Goal: Information Seeking & Learning: Learn about a topic

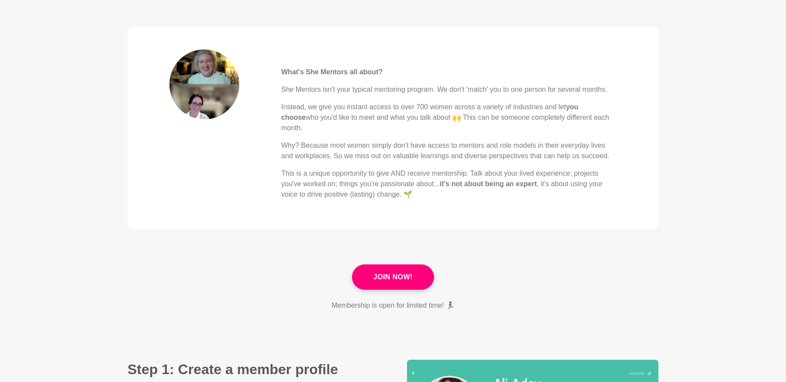
scroll to position [338, 0]
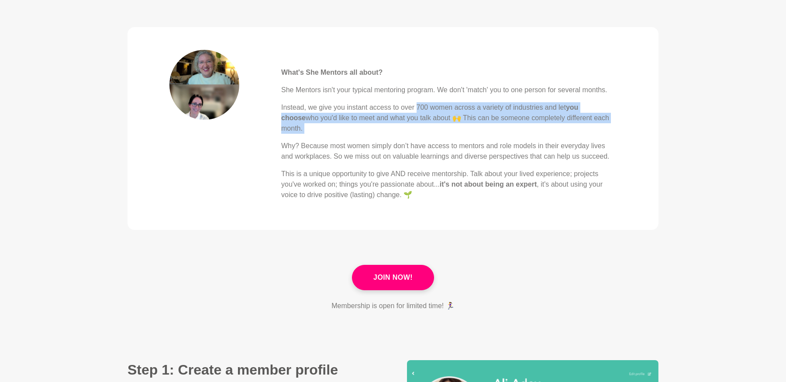
drag, startPoint x: 417, startPoint y: 106, endPoint x: 456, endPoint y: 129, distance: 45.8
click at [456, 129] on div "What's She Mentors all about? She Mentors isn't your typical mentoring program.…" at bounding box center [448, 125] width 335 height 150
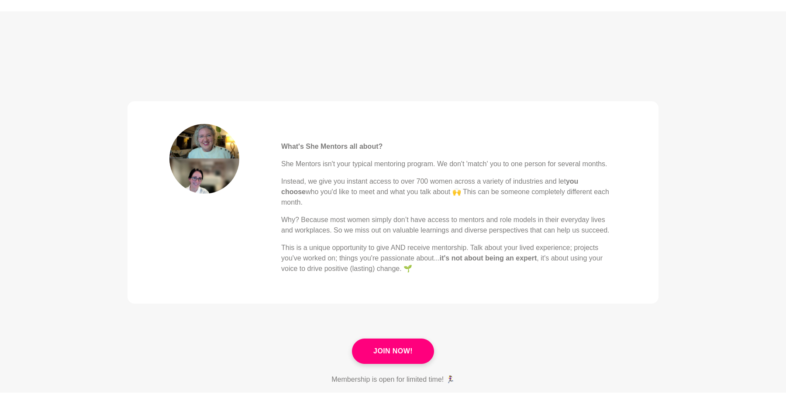
scroll to position [0, 0]
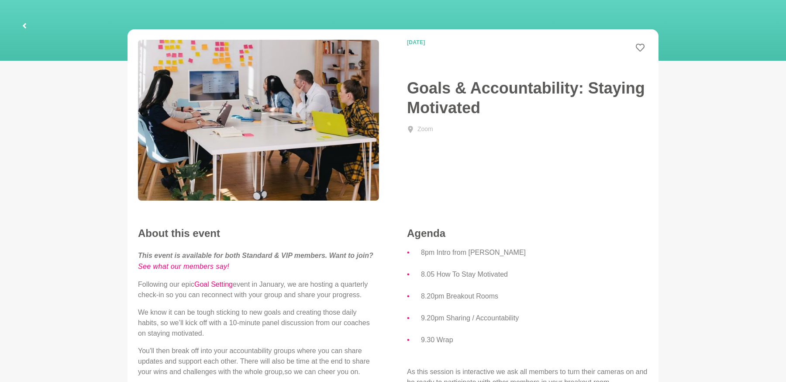
scroll to position [40, 0]
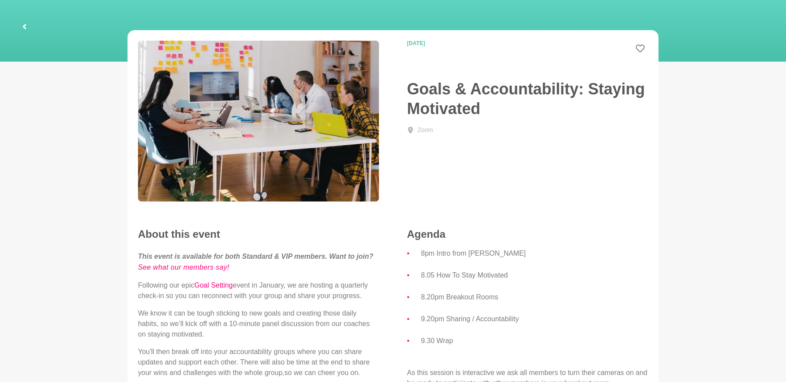
drag, startPoint x: 448, startPoint y: 44, endPoint x: 493, endPoint y: 104, distance: 74.9
click at [405, 43] on div "[DATE]" at bounding box center [460, 49] width 135 height 17
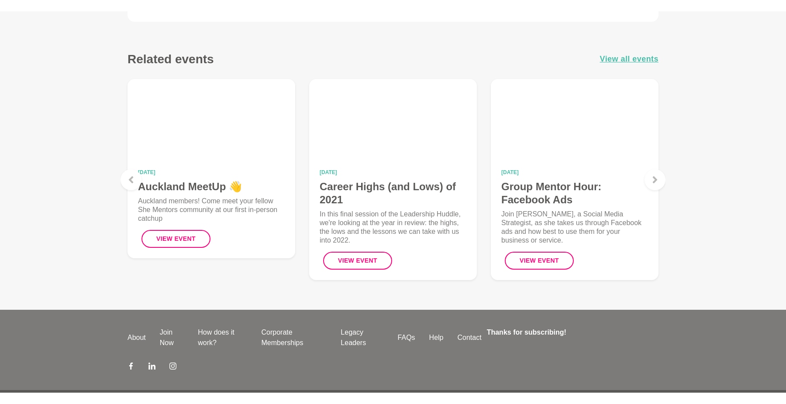
scroll to position [497, 0]
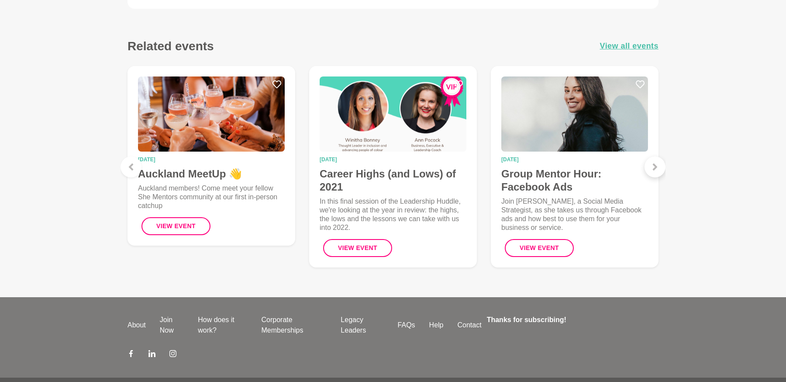
click at [653, 168] on icon at bounding box center [655, 166] width 7 height 7
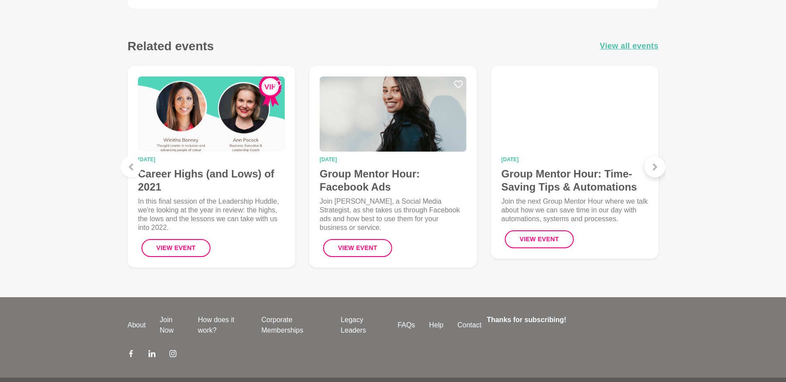
click at [653, 168] on icon at bounding box center [655, 166] width 7 height 7
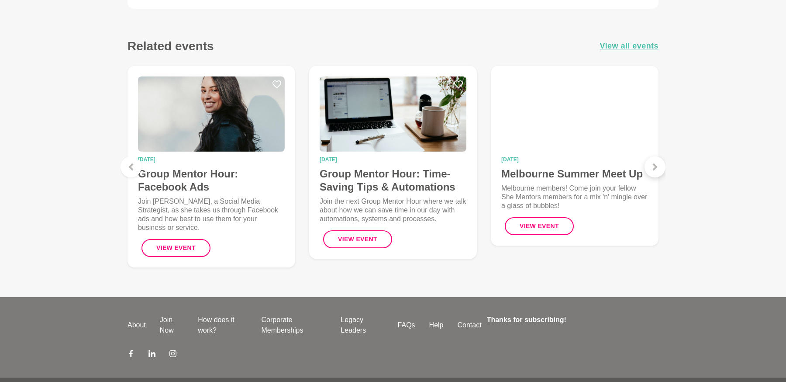
click at [653, 168] on icon at bounding box center [655, 166] width 7 height 7
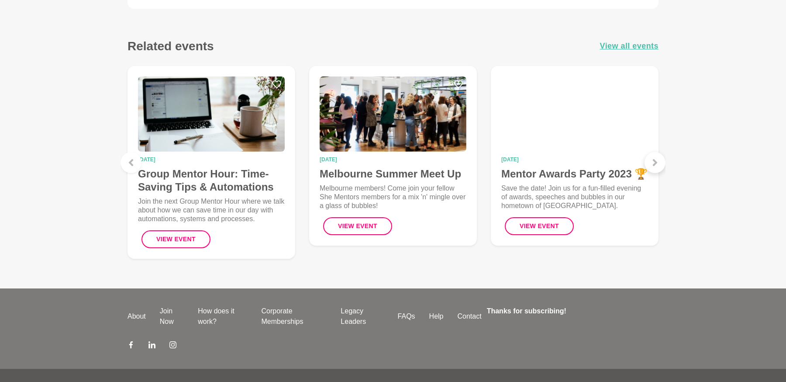
click at [653, 168] on div at bounding box center [655, 162] width 21 height 21
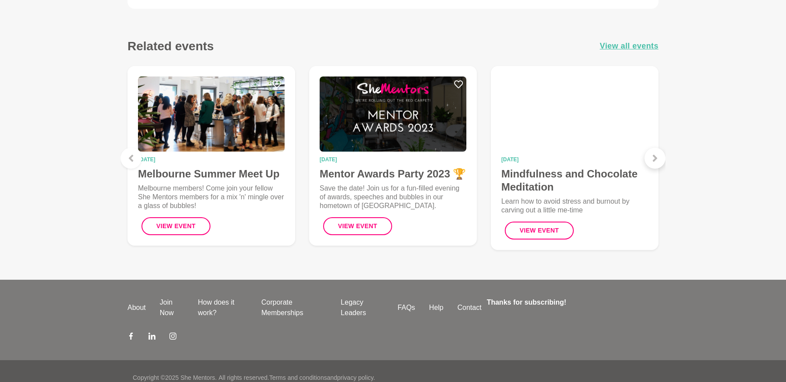
click at [656, 165] on div at bounding box center [655, 158] width 21 height 21
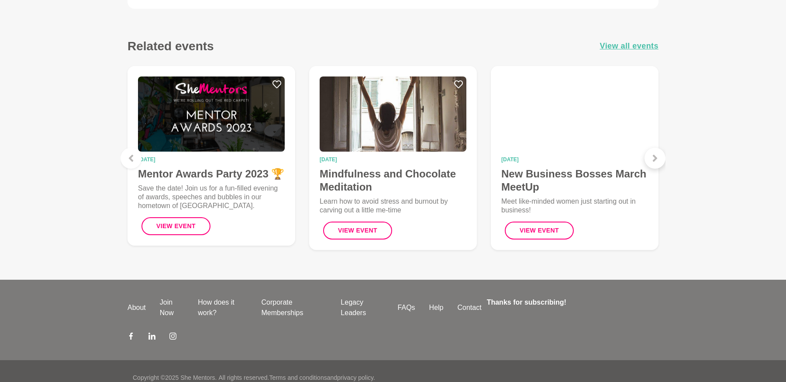
click at [656, 165] on div at bounding box center [655, 158] width 21 height 21
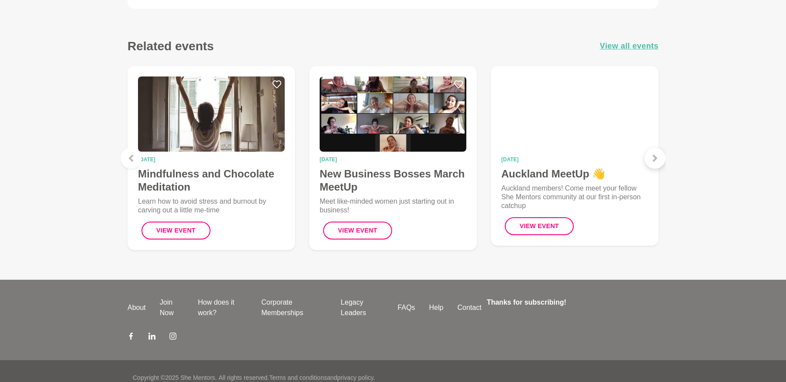
click at [656, 165] on div at bounding box center [655, 158] width 21 height 21
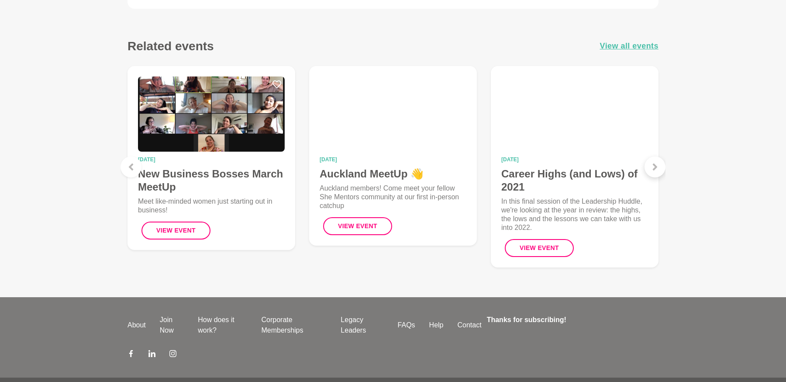
click at [656, 165] on icon at bounding box center [655, 166] width 7 height 7
